Goal: Task Accomplishment & Management: Manage account settings

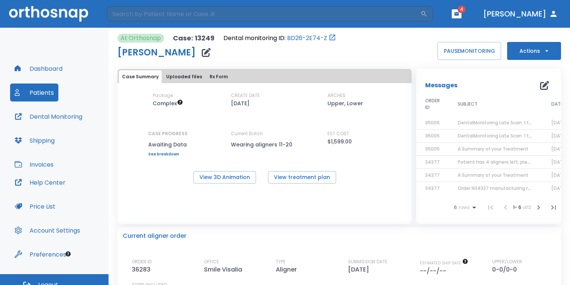
scroll to position [9, 0]
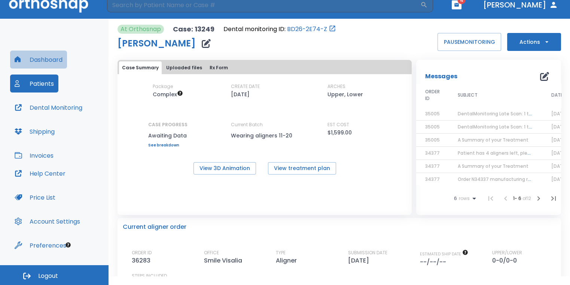
click at [46, 62] on button "Dashboard" at bounding box center [38, 59] width 57 height 18
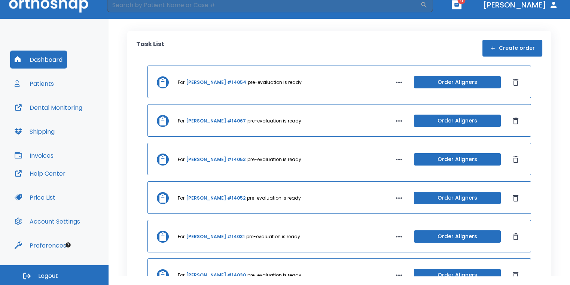
click at [72, 106] on button "Dental Monitoring" at bounding box center [48, 107] width 77 height 18
click at [68, 111] on button "Dental Monitoring" at bounding box center [48, 107] width 77 height 18
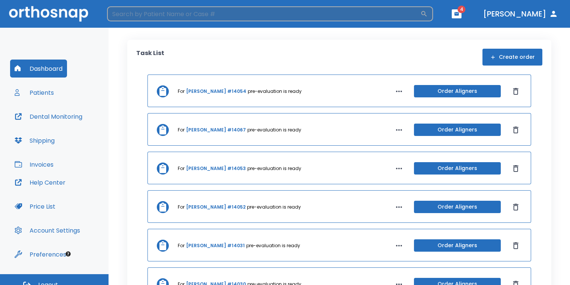
click at [251, 10] on input "search" at bounding box center [263, 13] width 313 height 15
type input "[PERSON_NAME]"
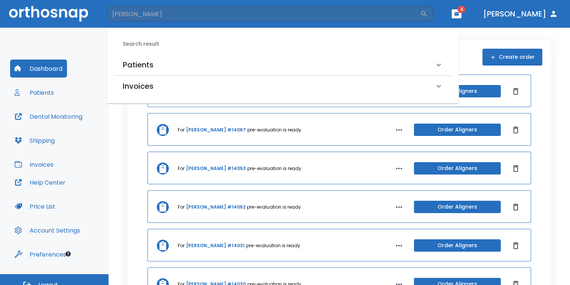
click at [211, 69] on div "Patients" at bounding box center [278, 65] width 311 height 12
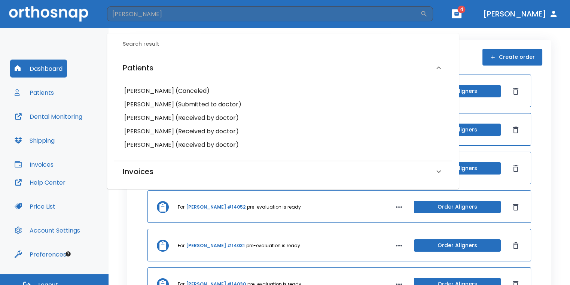
click at [165, 145] on h6 "[PERSON_NAME] (Received by doctor)" at bounding box center [282, 144] width 317 height 10
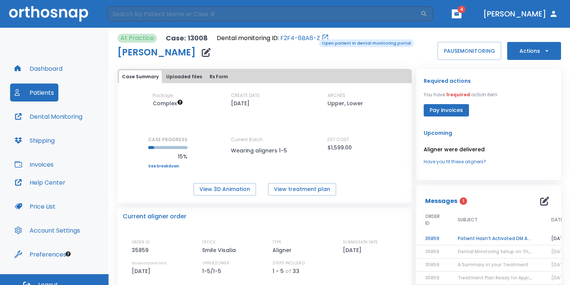
click at [313, 39] on link "F2F4-6BA6-Z" at bounding box center [300, 38] width 40 height 9
click at [202, 54] on icon "button" at bounding box center [206, 52] width 9 height 9
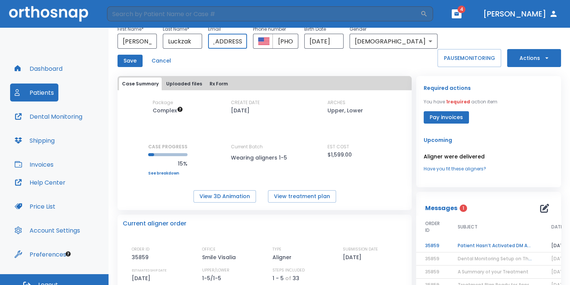
scroll to position [0, 28]
drag, startPoint x: 229, startPoint y: 42, endPoint x: 277, endPoint y: 60, distance: 50.8
click at [276, 45] on div "First Name * [PERSON_NAME] ​ Last Name * [PERSON_NAME] ​ Email [EMAIL_ADDRESS][…" at bounding box center [277, 37] width 320 height 24
click at [278, 56] on div "Save Cancel" at bounding box center [277, 61] width 320 height 12
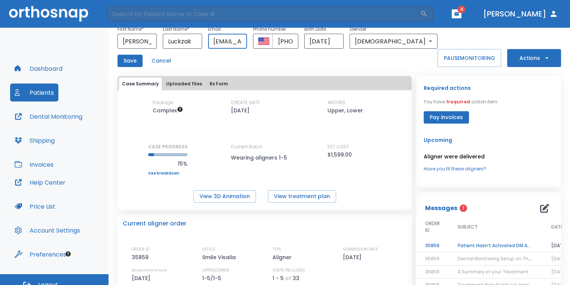
drag, startPoint x: 274, startPoint y: 43, endPoint x: 221, endPoint y: 45, distance: 53.2
click at [221, 45] on div "First Name * [PERSON_NAME] ​ Last Name * [PERSON_NAME] ​ Email [EMAIL_ADDRESS][…" at bounding box center [277, 37] width 320 height 24
click at [308, 64] on div "Save Cancel" at bounding box center [277, 61] width 320 height 12
drag, startPoint x: 306, startPoint y: 44, endPoint x: 333, endPoint y: 42, distance: 27.4
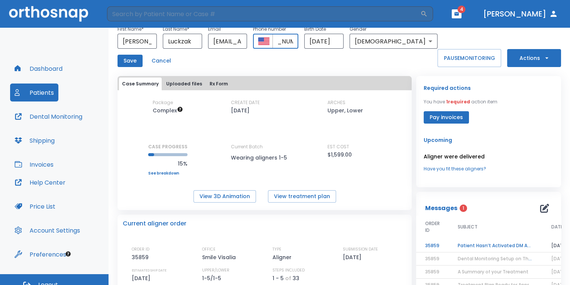
click at [298, 42] on input "[PHONE_NUMBER]" at bounding box center [285, 41] width 26 height 15
click at [115, 63] on div "At Practice Case: 13008 Dental monitoring ID: F2F4-6BA6-Z [PERSON_NAME] First N…" at bounding box center [338, 156] width 461 height 257
click at [129, 62] on button "Save" at bounding box center [129, 61] width 25 height 12
